Goal: Check status

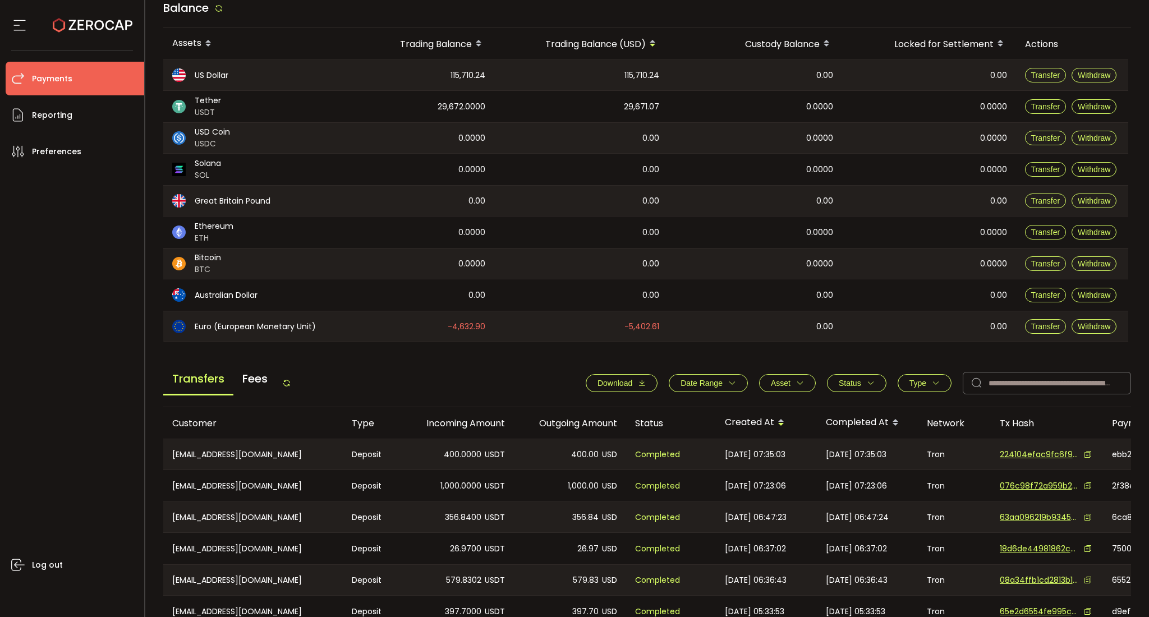
scroll to position [224, 0]
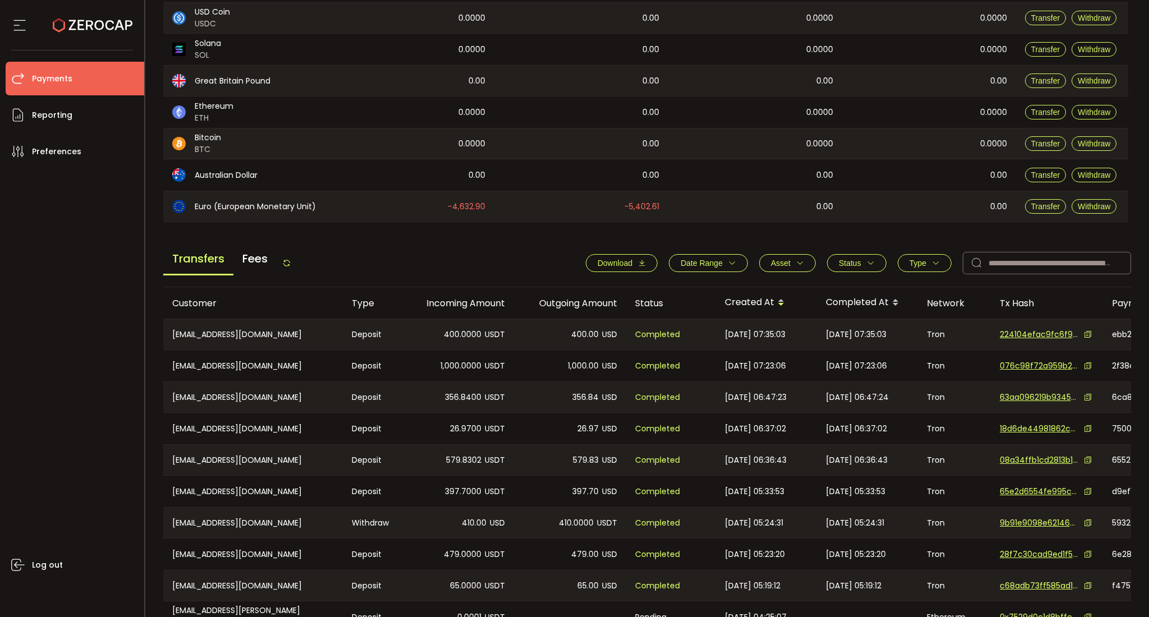
click at [911, 255] on button "Type" at bounding box center [925, 263] width 54 height 18
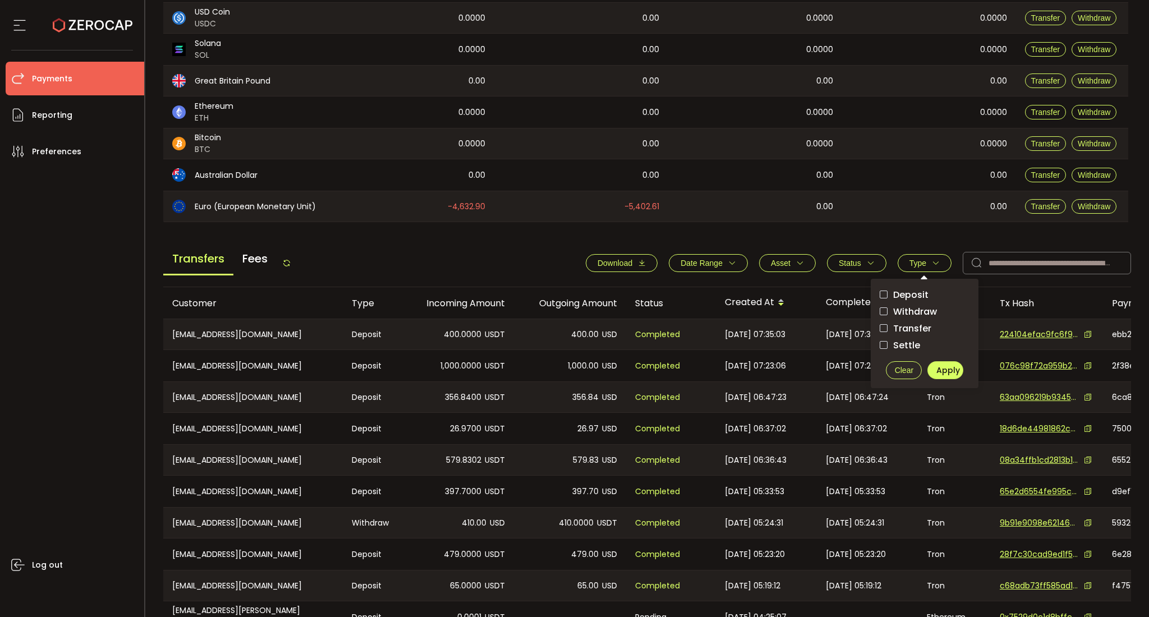
click at [909, 310] on span "Withdraw" at bounding box center [912, 311] width 49 height 11
click at [845, 259] on span "Status" at bounding box center [850, 263] width 22 height 9
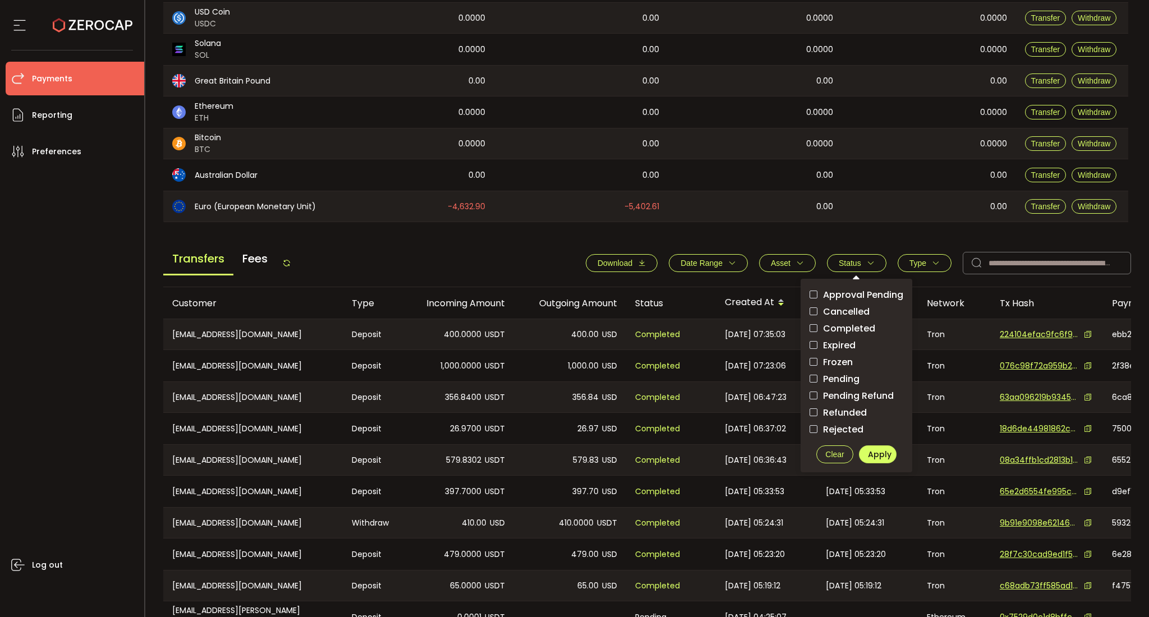
click at [833, 377] on span "Pending" at bounding box center [839, 379] width 42 height 11
click at [875, 451] on span "Apply" at bounding box center [880, 454] width 24 height 11
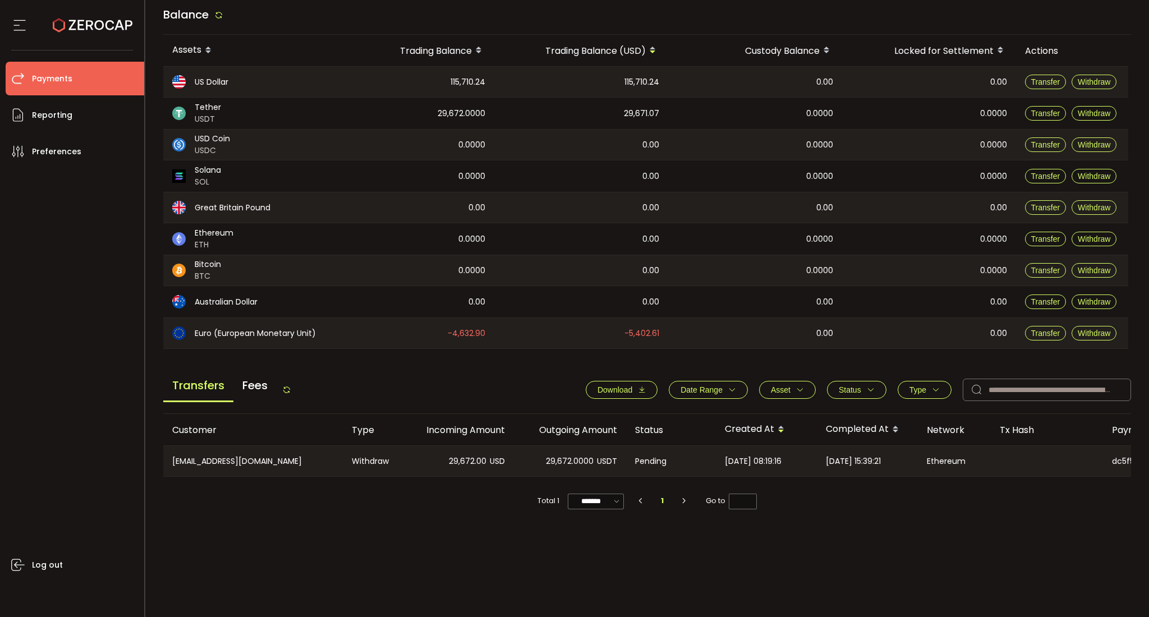
scroll to position [98, 0]
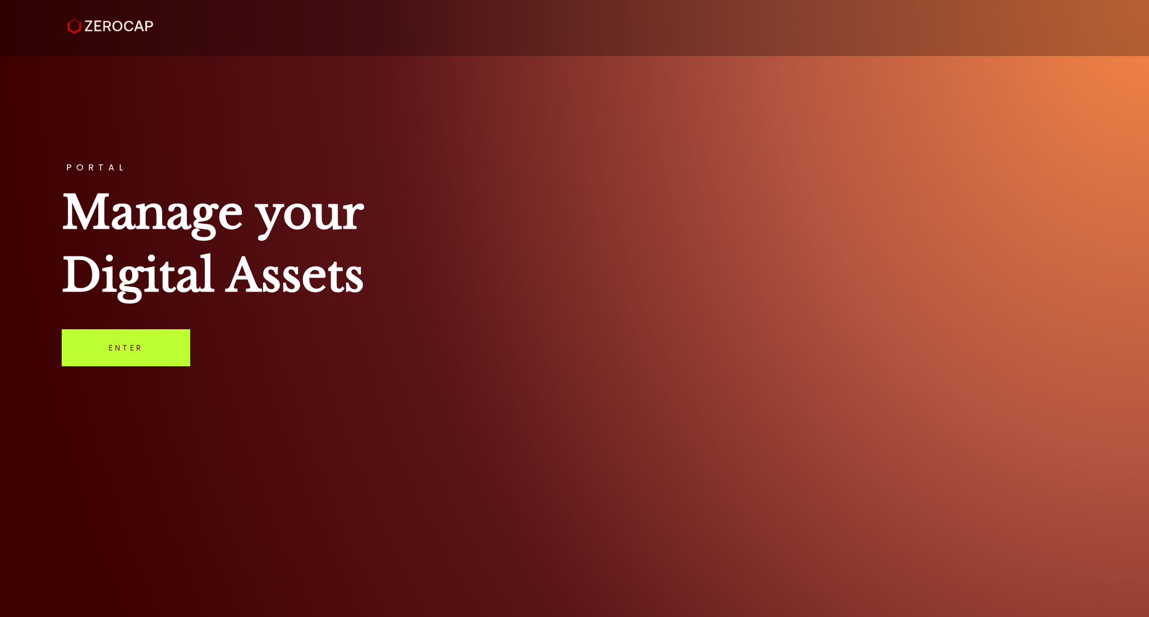
click at [114, 339] on link "Enter" at bounding box center [126, 347] width 128 height 37
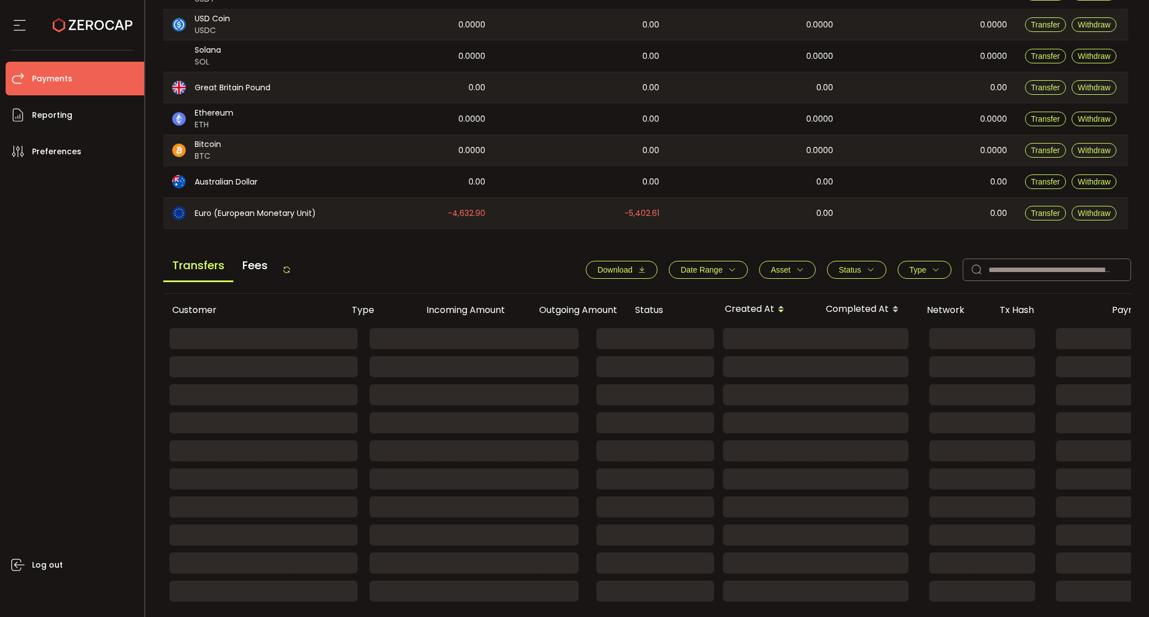
scroll to position [275, 0]
